Goal: Find specific page/section: Find specific page/section

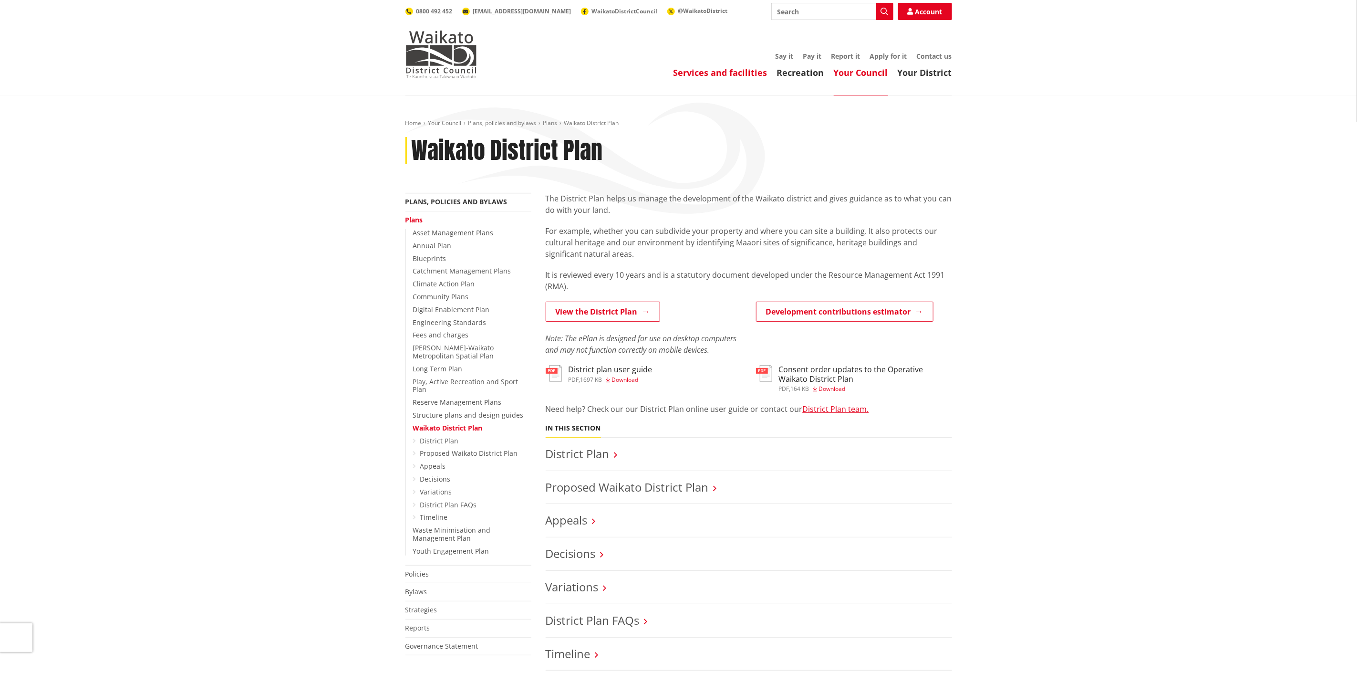
drag, startPoint x: 0, startPoint y: 0, endPoint x: 729, endPoint y: 73, distance: 732.2
click at [729, 73] on link "Services and facilities" at bounding box center [721, 72] width 94 height 11
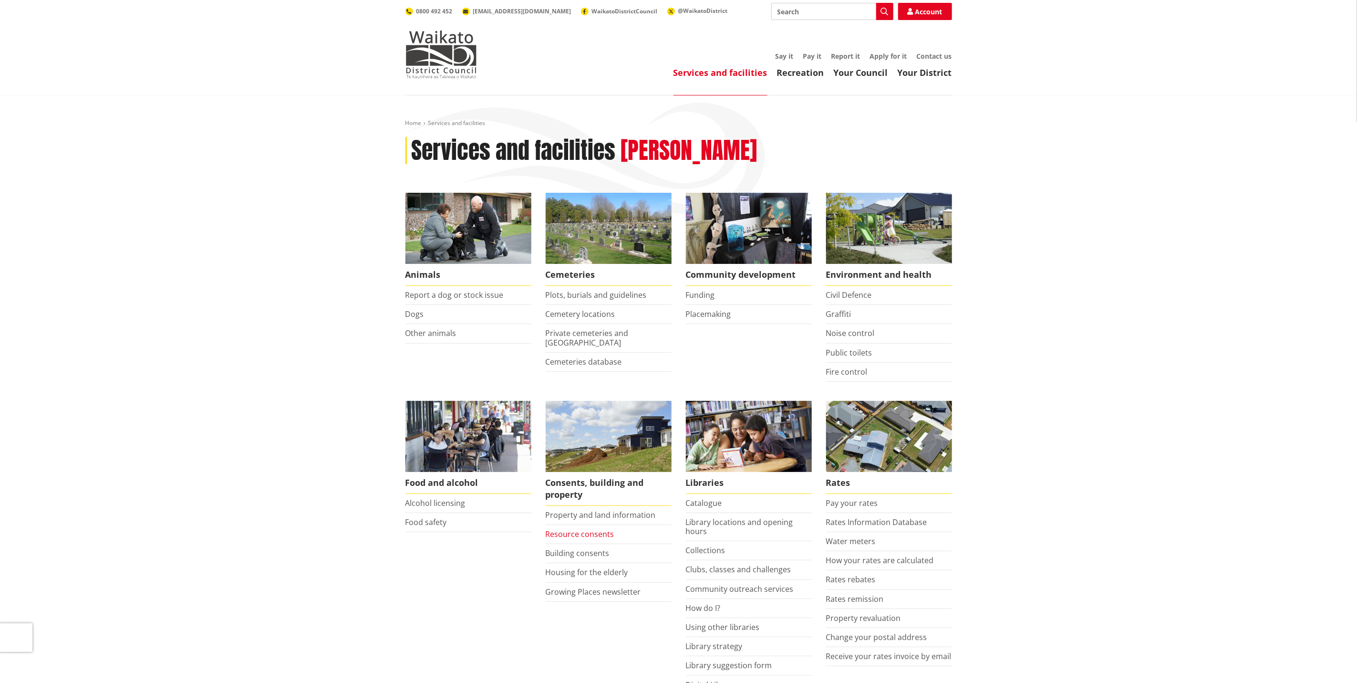
click at [584, 535] on link "Resource consents" at bounding box center [580, 534] width 69 height 10
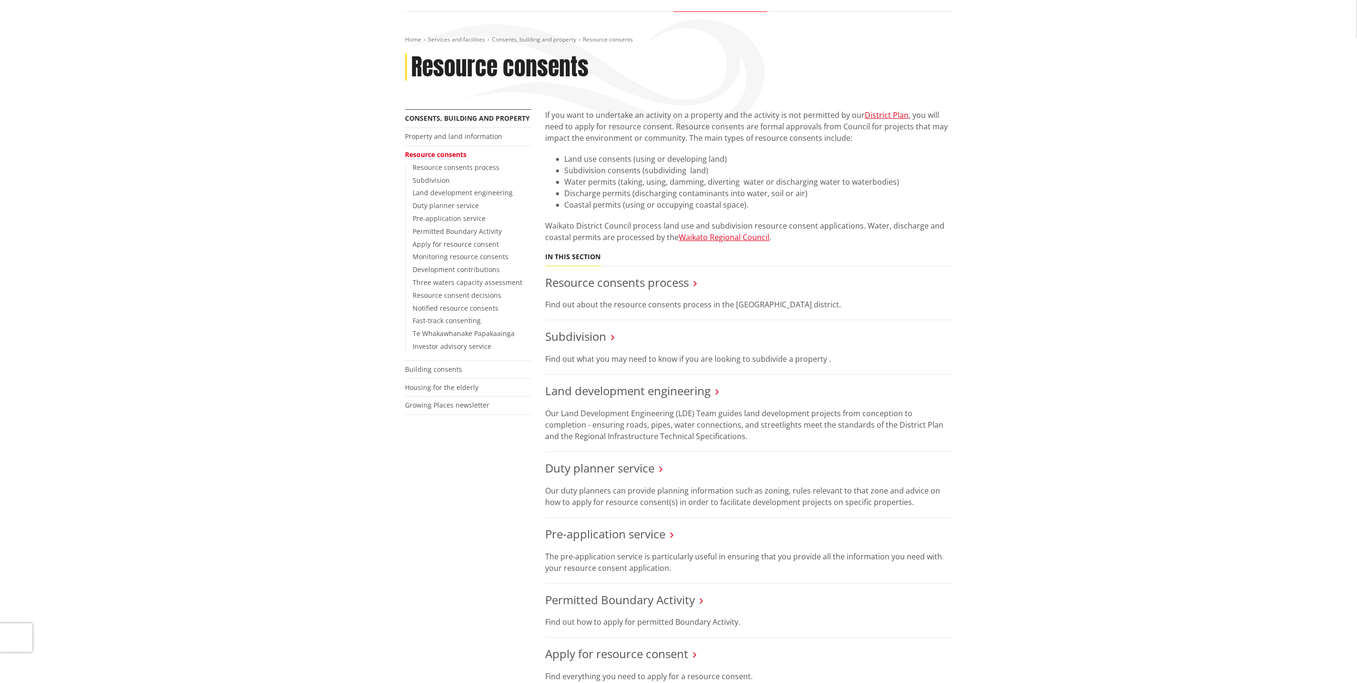
scroll to position [72, 0]
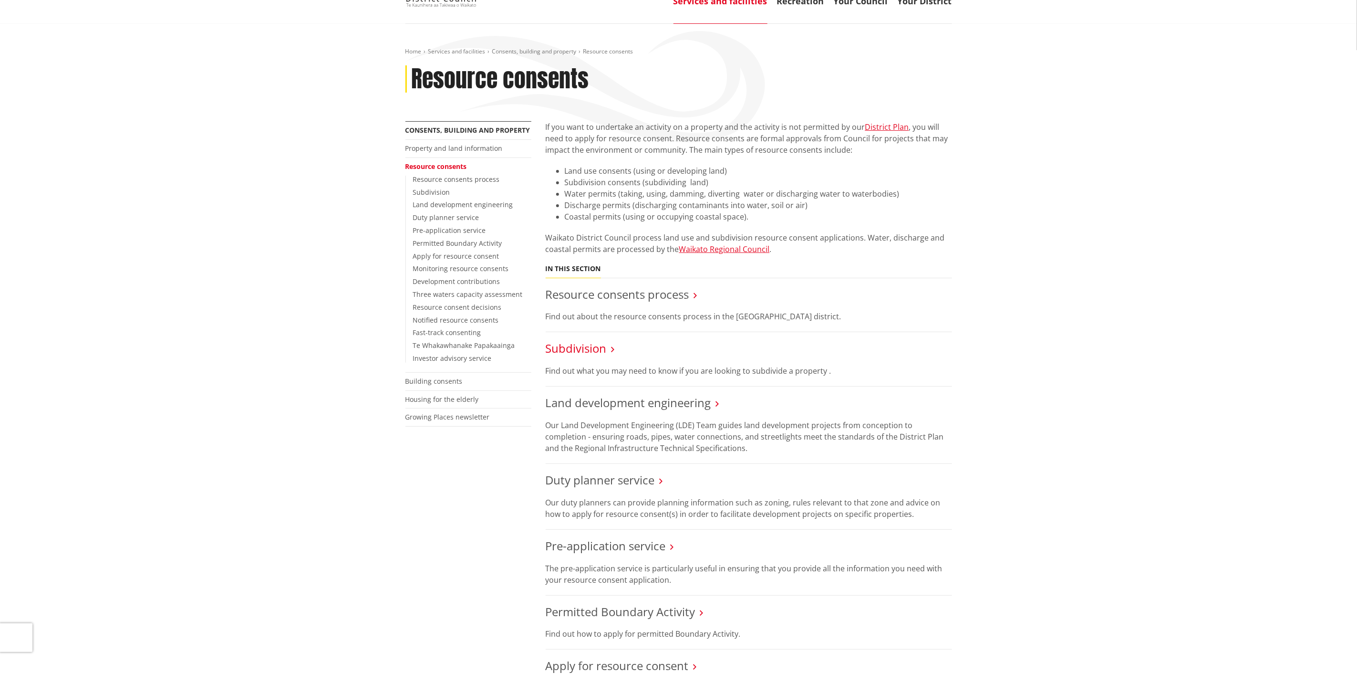
click at [577, 351] on link "Subdivision" at bounding box center [576, 348] width 61 height 16
